Goal: Task Accomplishment & Management: Complete application form

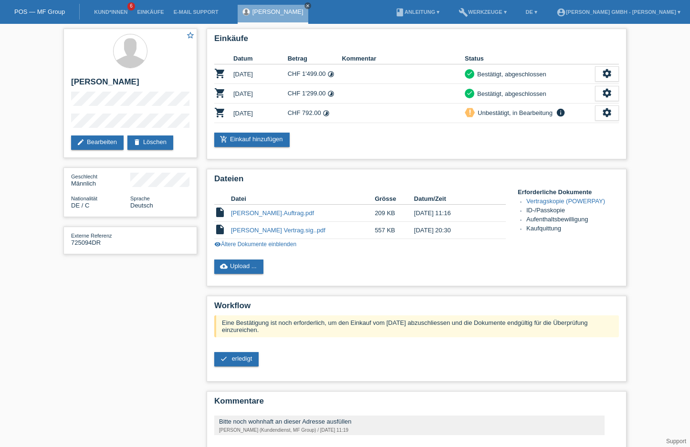
click at [304, 2] on link "close" at bounding box center [307, 5] width 7 height 7
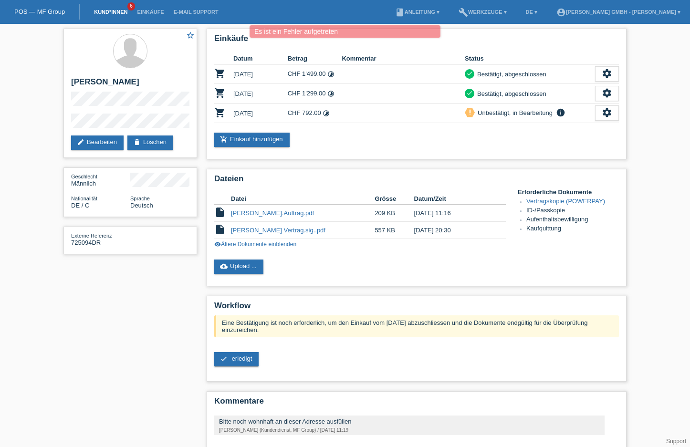
click at [115, 14] on li "Kund*innen 6" at bounding box center [110, 12] width 43 height 24
click at [115, 14] on link "Kund*innen" at bounding box center [110, 12] width 43 height 6
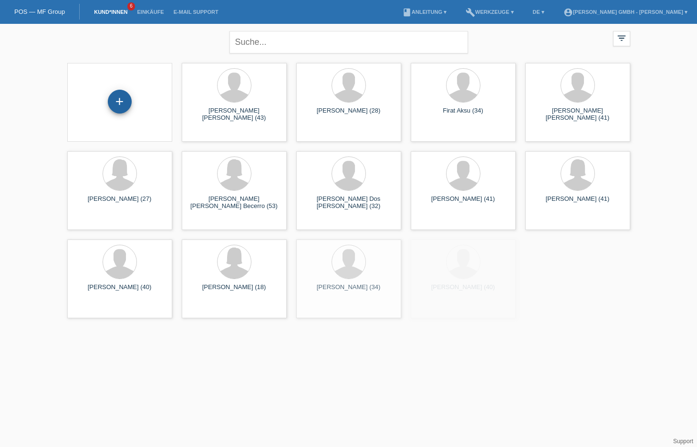
click at [123, 102] on div "+" at bounding box center [120, 102] width 24 height 24
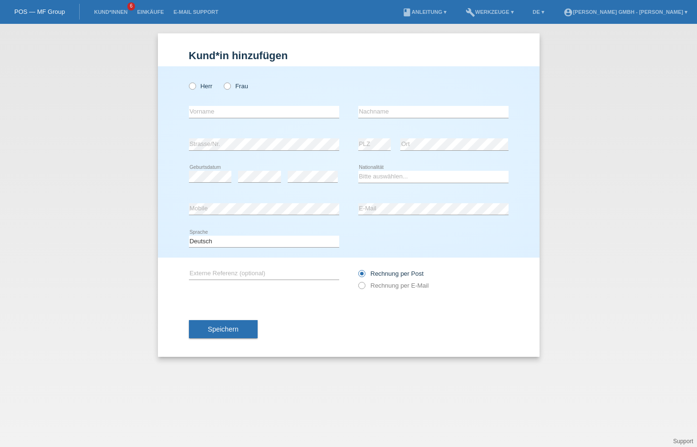
click at [211, 105] on div "error Vorname" at bounding box center [264, 112] width 150 height 32
click at [196, 85] on label "Herr" at bounding box center [201, 86] width 24 height 7
click at [195, 85] on input "Herr" at bounding box center [192, 86] width 6 height 6
radio input "true"
click at [386, 117] on input "text" at bounding box center [433, 112] width 150 height 12
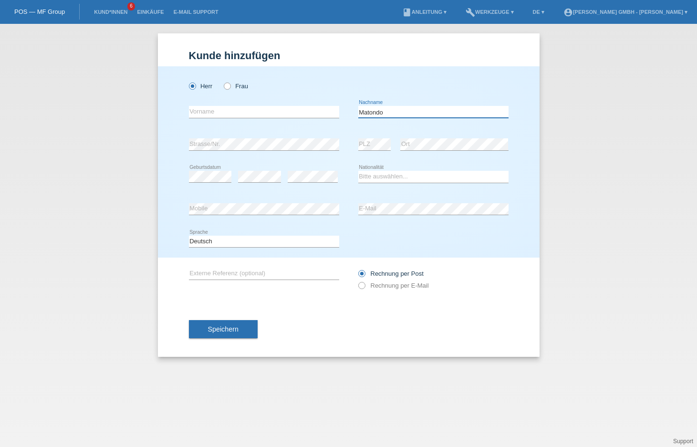
type input "Matondo"
click at [218, 113] on input "text" at bounding box center [264, 112] width 150 height 12
type input "Makalango Dilu"
click at [168, 204] on div "Herr Frau Makalango Dilu error Vorname Matondo error Nachname C" at bounding box center [349, 161] width 382 height 191
drag, startPoint x: 236, startPoint y: 240, endPoint x: 230, endPoint y: 247, distance: 9.1
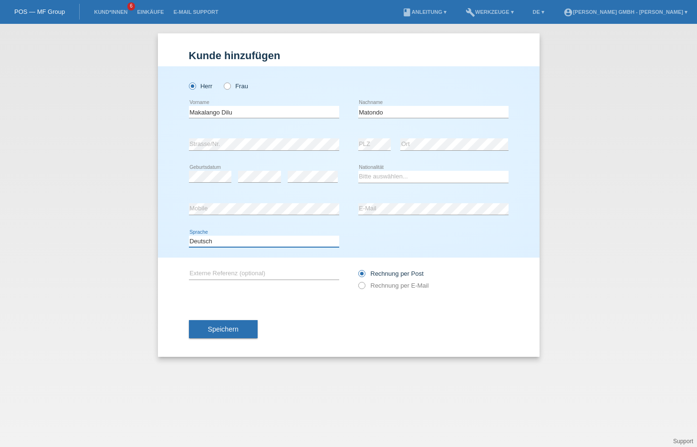
click at [236, 240] on select "Deutsch Français Italiano English" at bounding box center [264, 241] width 150 height 11
select select "fr"
click at [189, 236] on select "Deutsch Français Italiano English" at bounding box center [264, 241] width 150 height 11
click at [408, 284] on label "Rechnung per E-Mail" at bounding box center [393, 285] width 71 height 7
click at [365, 284] on input "Rechnung per E-Mail" at bounding box center [361, 288] width 6 height 12
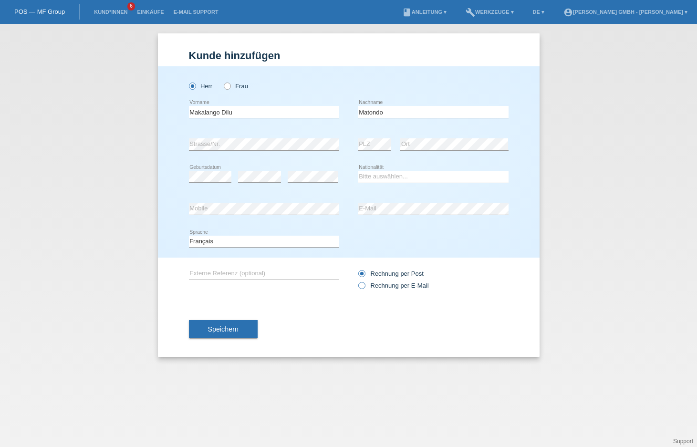
radio input "true"
click at [386, 177] on select "Bitte auswählen... Schweiz Deutschland Liechtenstein Österreich ------------ Af…" at bounding box center [433, 176] width 150 height 11
select select "CI"
click at [358, 171] on select "Bitte auswählen... Schweiz Deutschland Liechtenstein Österreich ------------ Af…" at bounding box center [433, 176] width 150 height 11
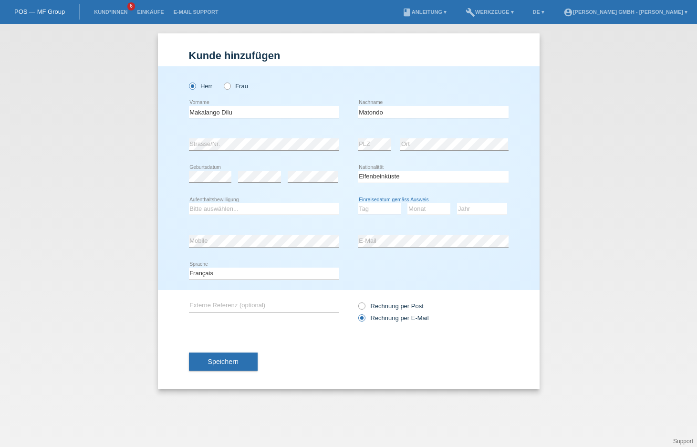
click at [366, 209] on select "Tag 01 02 03 04 05 06 07 08 09 10 11" at bounding box center [379, 208] width 43 height 11
select select "03"
click at [358, 203] on select "Tag 01 02 03 04 05 06 07 08 09 10 11" at bounding box center [379, 208] width 43 height 11
click at [421, 208] on select "Monat 01 02 03 04 05 06 07 08 09 10 11" at bounding box center [428, 208] width 43 height 11
select select "11"
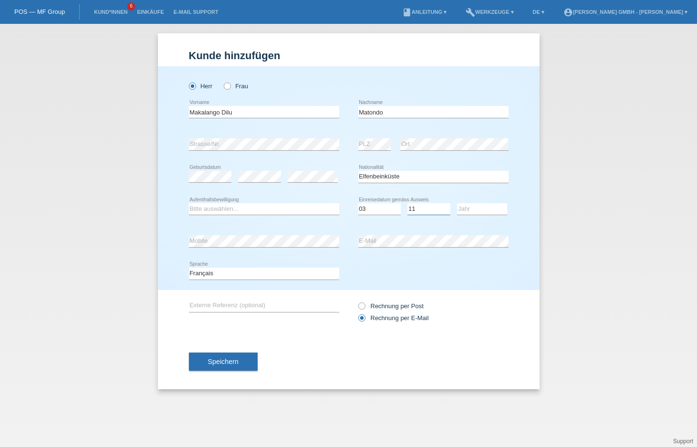
click at [407, 203] on select "Monat 01 02 03 04 05 06 07 08 09 10 11" at bounding box center [428, 208] width 43 height 11
click at [481, 207] on select "Jahr 2025 2024 2023 2022 2021 2020 2019 2018 2017 2016 2015 2014 2013 2012 2011…" at bounding box center [482, 208] width 50 height 11
select select "1997"
click at [457, 203] on select "Jahr 2025 2024 2023 2022 2021 2020 2019 2018 2017 2016 2015 2014 2013 2012 2011…" at bounding box center [482, 208] width 50 height 11
click at [232, 311] on input "text" at bounding box center [264, 306] width 150 height 12
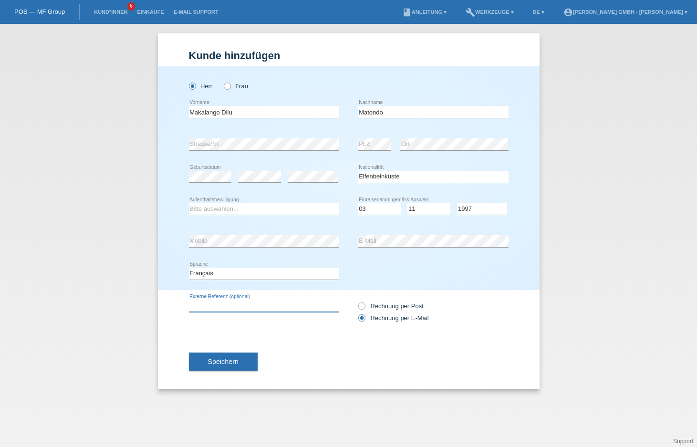
click at [228, 310] on input "text" at bounding box center [264, 306] width 150 height 12
paste input "725010645MM"
type input "725010645MM"
click at [347, 342] on div "Speichern" at bounding box center [349, 361] width 320 height 55
click at [217, 211] on select "Bitte auswählen... C B B - Flüchtlingsstatus Andere" at bounding box center [264, 208] width 150 height 11
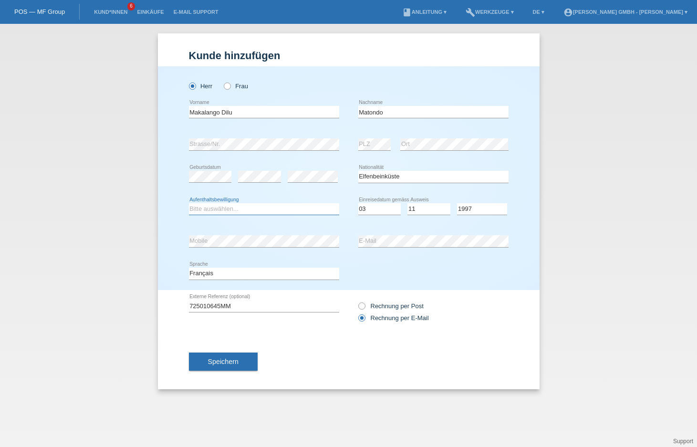
select select "C"
click at [189, 203] on select "Bitte auswählen... C B B - Flüchtlingsstatus Andere" at bounding box center [264, 208] width 150 height 11
click at [163, 245] on div "Herr Frau Makalango Dilu error Vorname Matondo error Nachname C" at bounding box center [349, 178] width 382 height 224
click at [326, 352] on div "Speichern" at bounding box center [349, 361] width 320 height 55
click at [223, 358] on span "Speichern" at bounding box center [223, 362] width 31 height 8
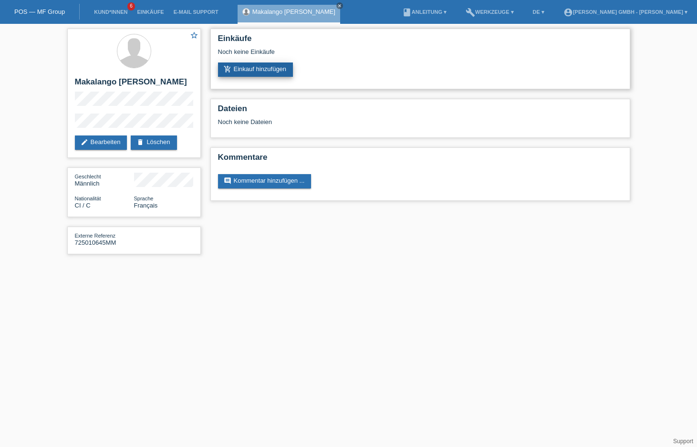
click at [269, 73] on link "add_shopping_cart Einkauf hinzufügen" at bounding box center [255, 70] width 75 height 14
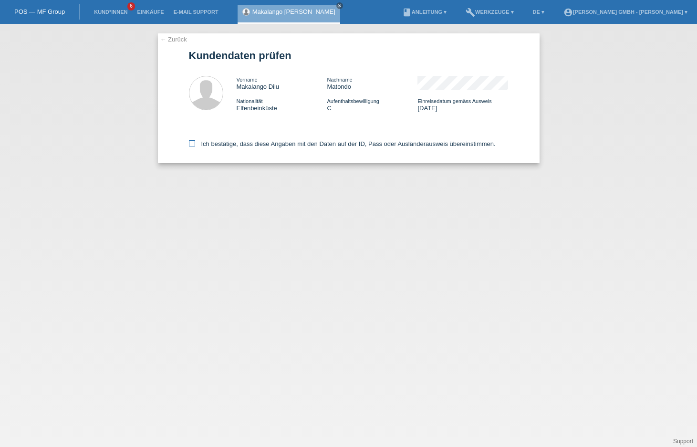
click at [208, 144] on label "Ich bestätige, dass diese Angaben mit den Daten auf der ID, Pass oder Ausländer…" at bounding box center [342, 143] width 307 height 7
click at [195, 144] on input "Ich bestätige, dass diese Angaben mit den Daten auf der ID, Pass oder Ausländer…" at bounding box center [192, 143] width 6 height 6
checkbox input "true"
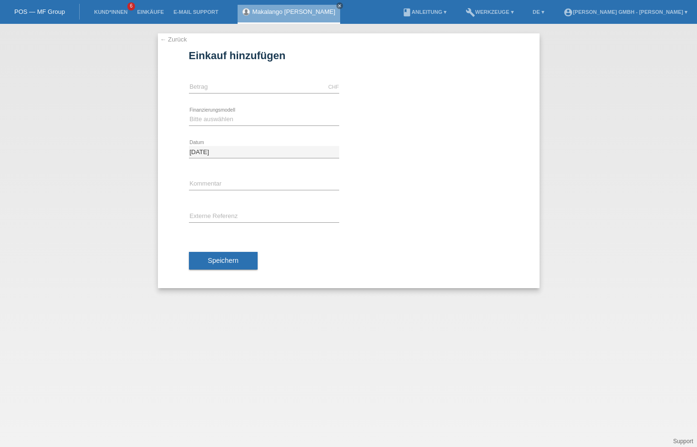
click at [200, 93] on icon at bounding box center [264, 93] width 150 height 0
click at [204, 85] on input "text" at bounding box center [264, 87] width 150 height 12
type input "2699.00"
click at [221, 118] on select "Bitte auswählen Kauf auf Rechnung mit Teilzahlungsoption Fixe Raten" at bounding box center [264, 119] width 150 height 11
select select "198"
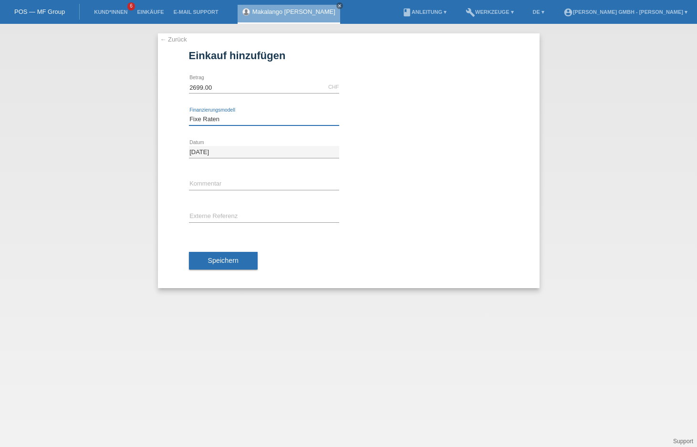
click at [189, 114] on select "Bitte auswählen Kauf auf Rechnung mit Teilzahlungsoption Fixe Raten" at bounding box center [264, 119] width 150 height 11
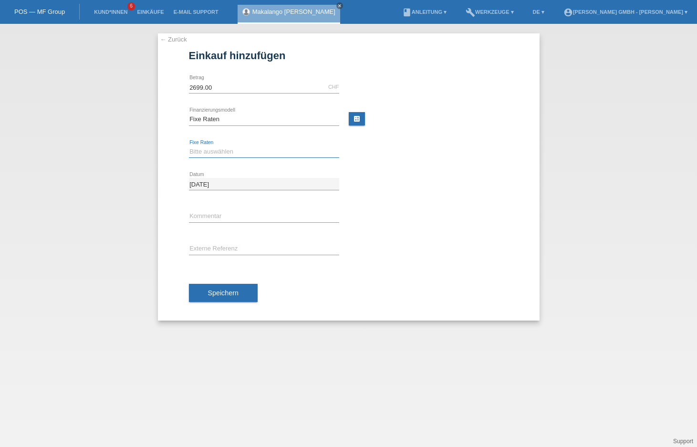
click at [218, 151] on select "Bitte auswählen 12 Raten 24 Raten" at bounding box center [264, 151] width 150 height 11
select select "532"
click at [189, 146] on select "Bitte auswählen 12 Raten 24 Raten" at bounding box center [264, 151] width 150 height 11
click at [214, 252] on input "text" at bounding box center [264, 249] width 150 height 12
paste input "725010645MM"
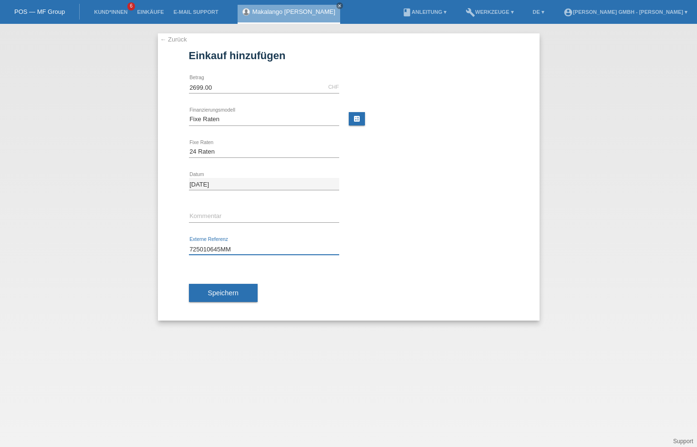
type input "725010645MM"
click at [345, 285] on div "Speichern" at bounding box center [349, 292] width 320 height 55
click at [219, 293] on span "Speichern" at bounding box center [223, 293] width 31 height 8
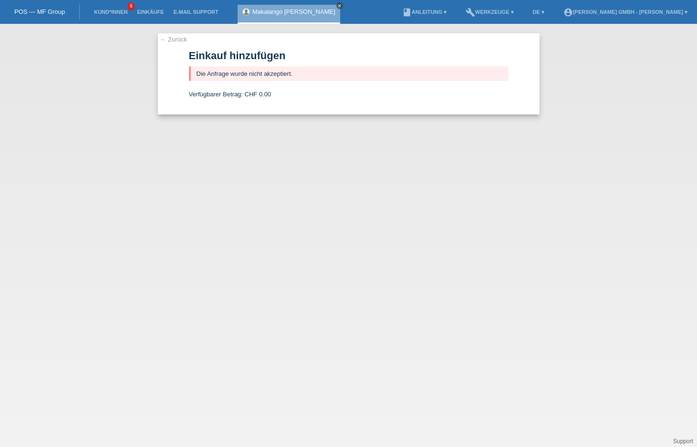
click at [337, 5] on icon "close" at bounding box center [339, 5] width 5 height 5
